Goal: Information Seeking & Learning: Understand process/instructions

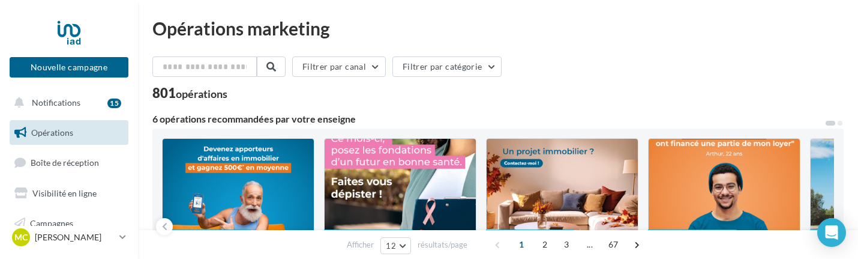
click at [57, 131] on span "Opérations" at bounding box center [52, 132] width 42 height 10
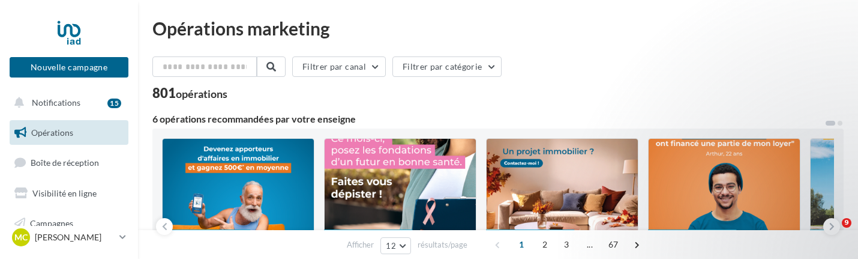
click at [57, 131] on span "Opérations" at bounding box center [52, 132] width 42 height 10
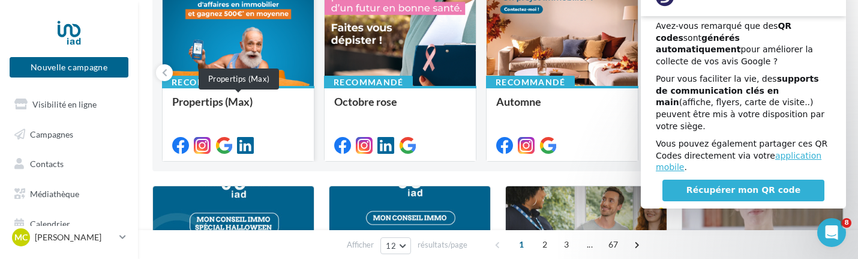
scroll to position [155, 0]
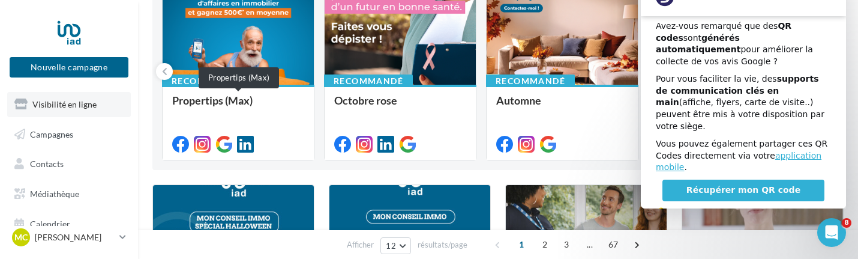
click at [76, 103] on span "Visibilité en ligne" at bounding box center [64, 104] width 64 height 10
click at [77, 105] on span "Visibilité en ligne" at bounding box center [64, 104] width 64 height 10
click at [78, 106] on span "Visibilité en ligne" at bounding box center [64, 104] width 64 height 10
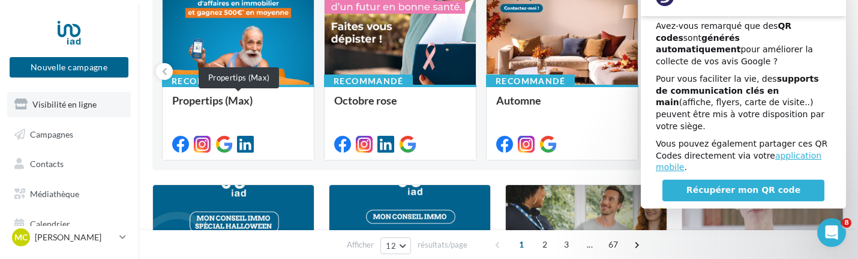
click at [78, 106] on span "Visibilité en ligne" at bounding box center [64, 104] width 64 height 10
click at [77, 108] on span "Visibilité en ligne" at bounding box center [64, 104] width 64 height 10
click at [73, 104] on span "Visibilité en ligne" at bounding box center [64, 104] width 64 height 10
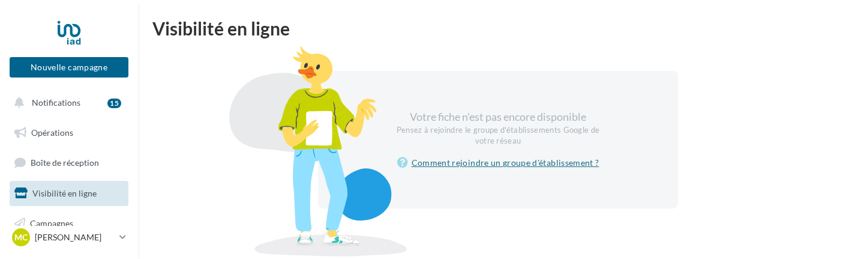
click at [478, 164] on link "Comment rejoindre un groupe d'établissement ?" at bounding box center [498, 162] width 202 height 14
